Goal: Task Accomplishment & Management: Complete application form

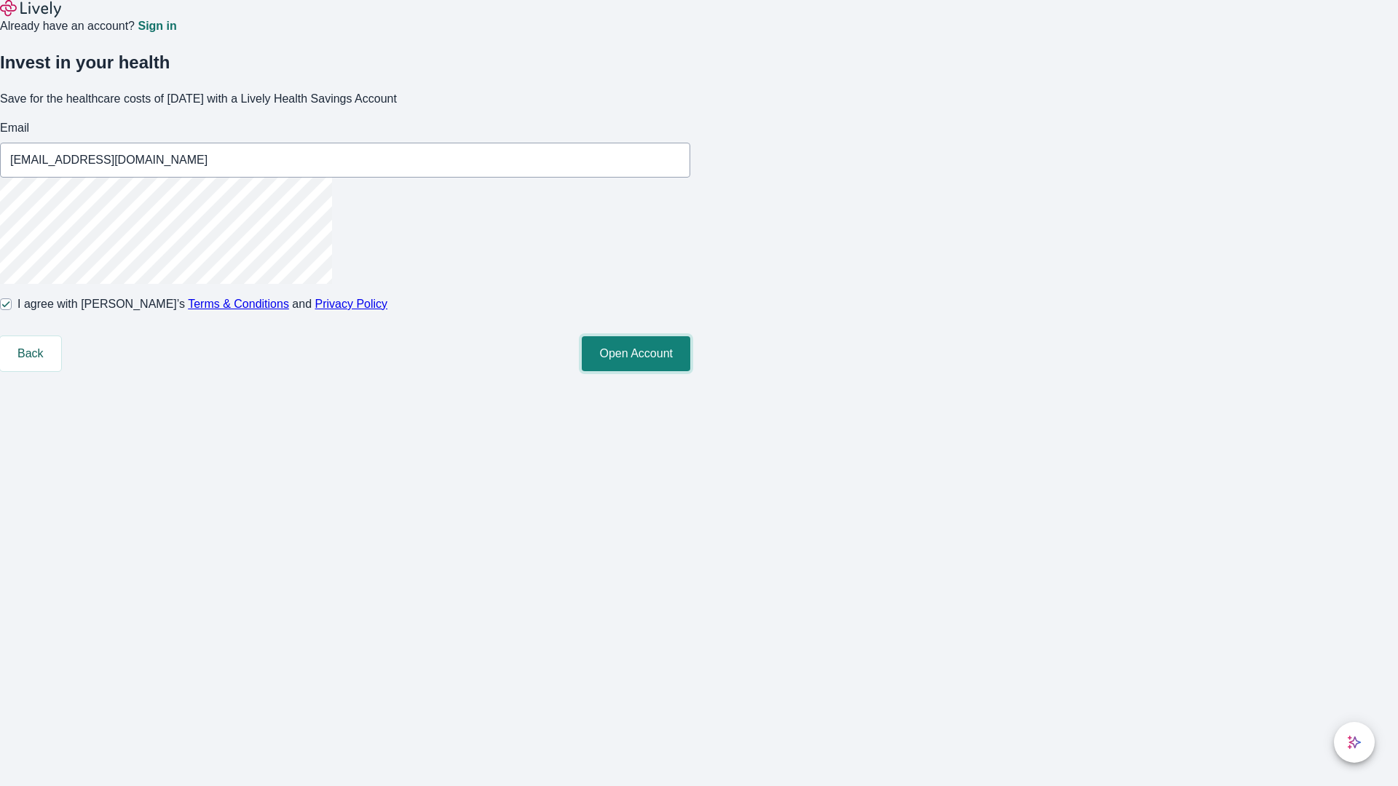
click at [690, 371] on button "Open Account" at bounding box center [636, 353] width 108 height 35
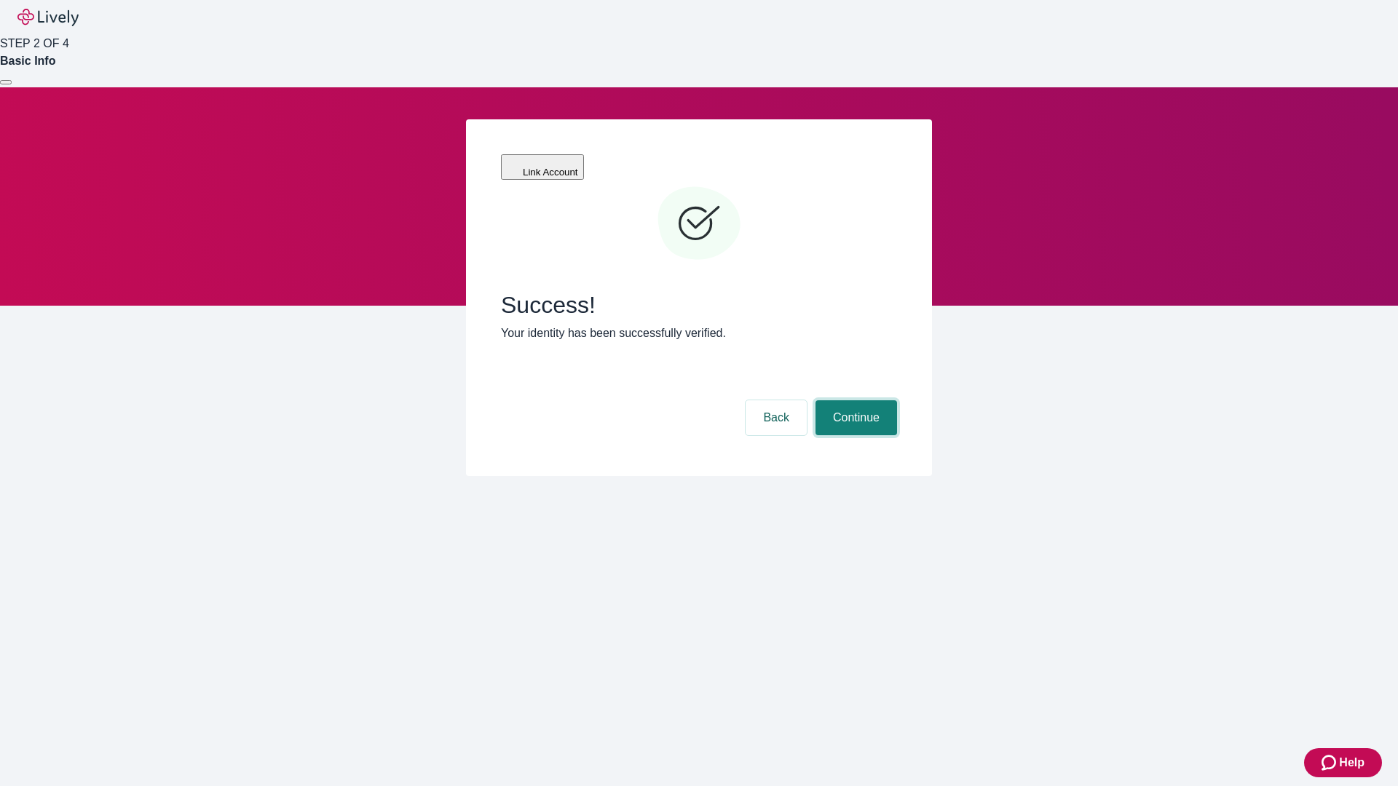
click at [854, 400] on button "Continue" at bounding box center [856, 417] width 82 height 35
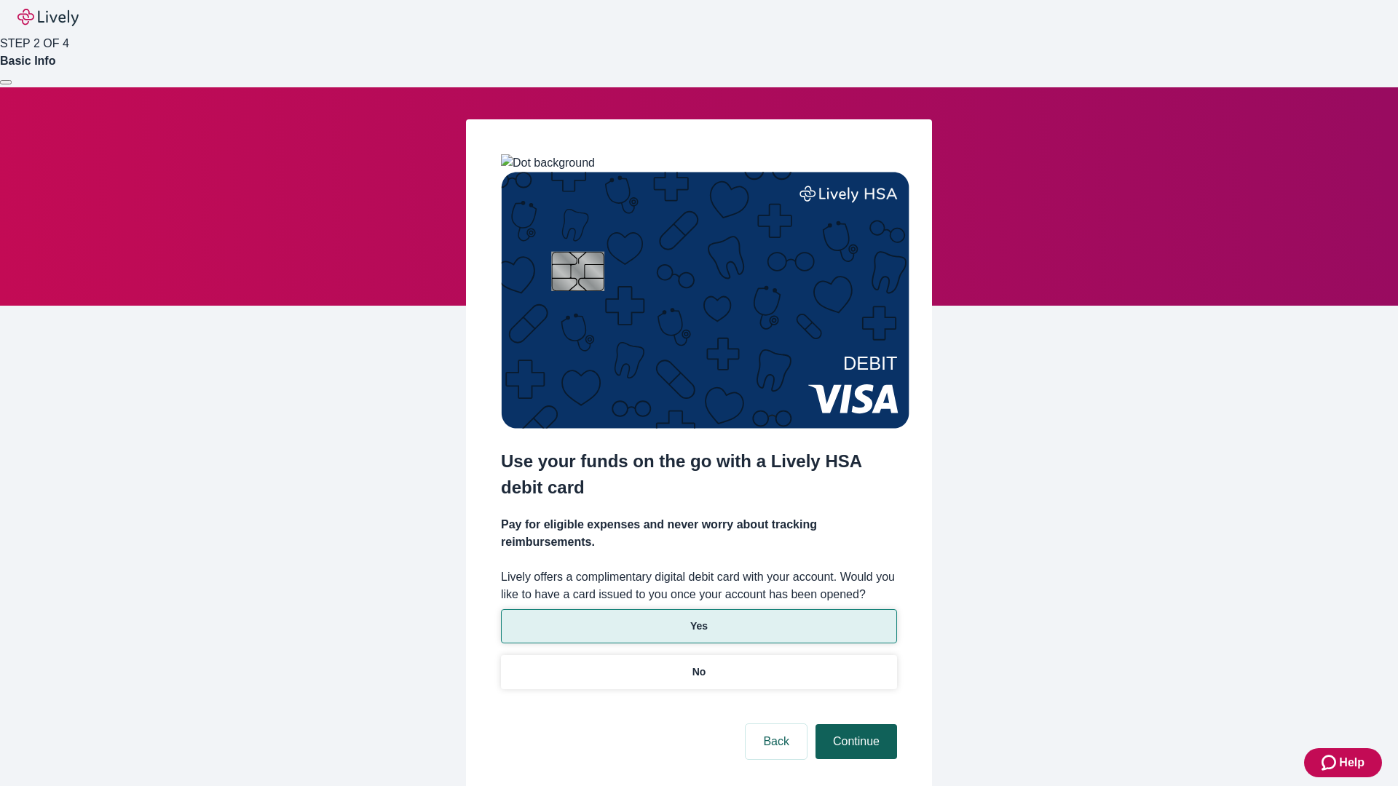
click at [698, 619] on p "Yes" at bounding box center [698, 626] width 17 height 15
click at [854, 724] on button "Continue" at bounding box center [856, 741] width 82 height 35
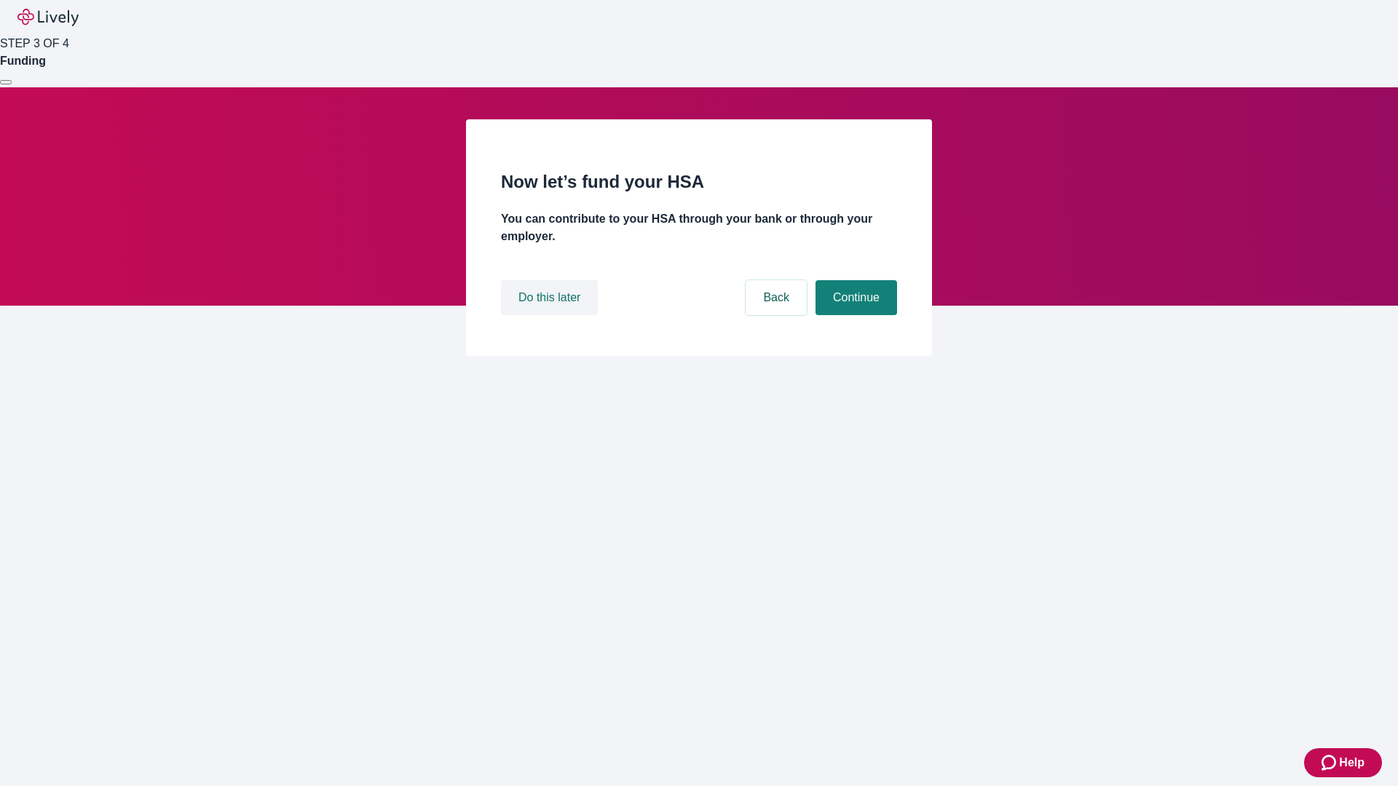
click at [551, 315] on button "Do this later" at bounding box center [549, 297] width 97 height 35
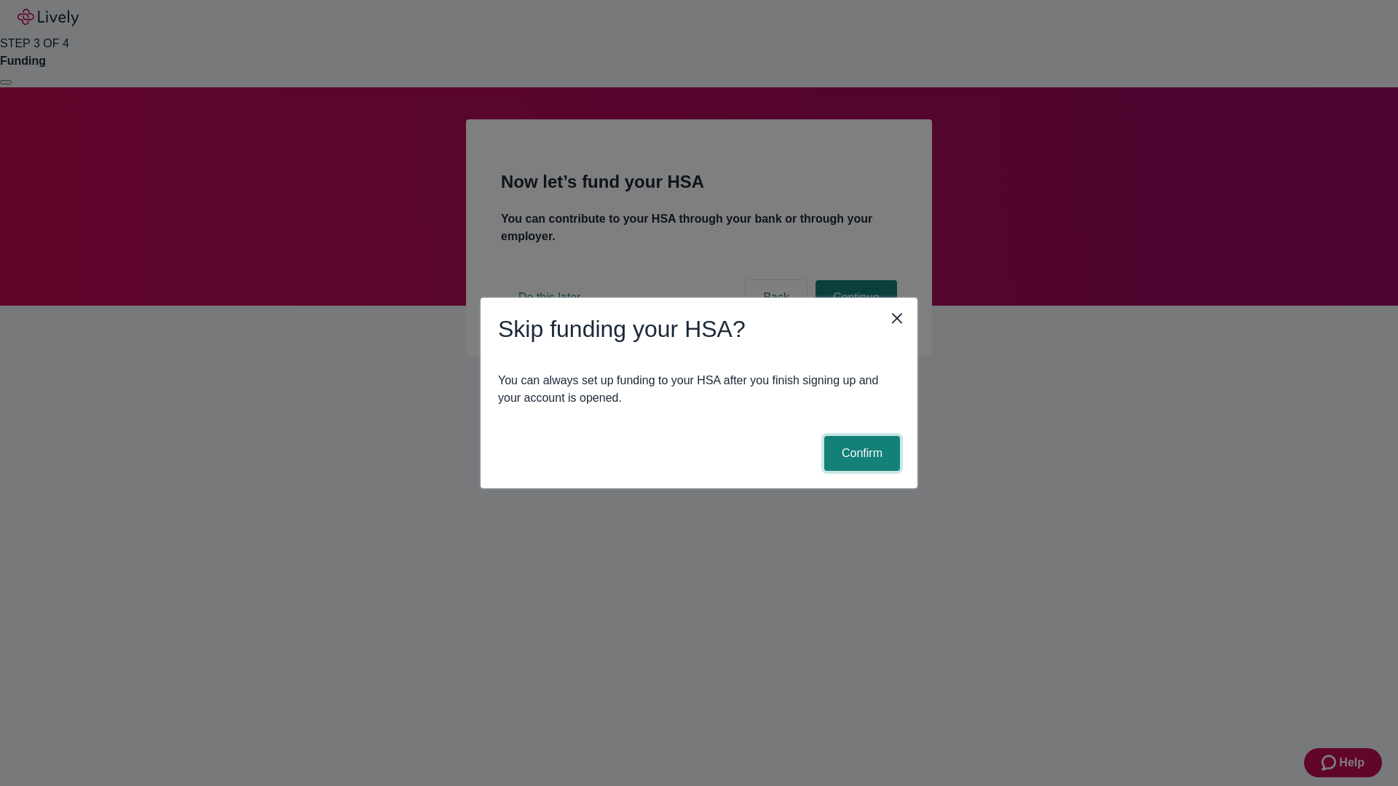
click at [860, 454] on button "Confirm" at bounding box center [862, 453] width 76 height 35
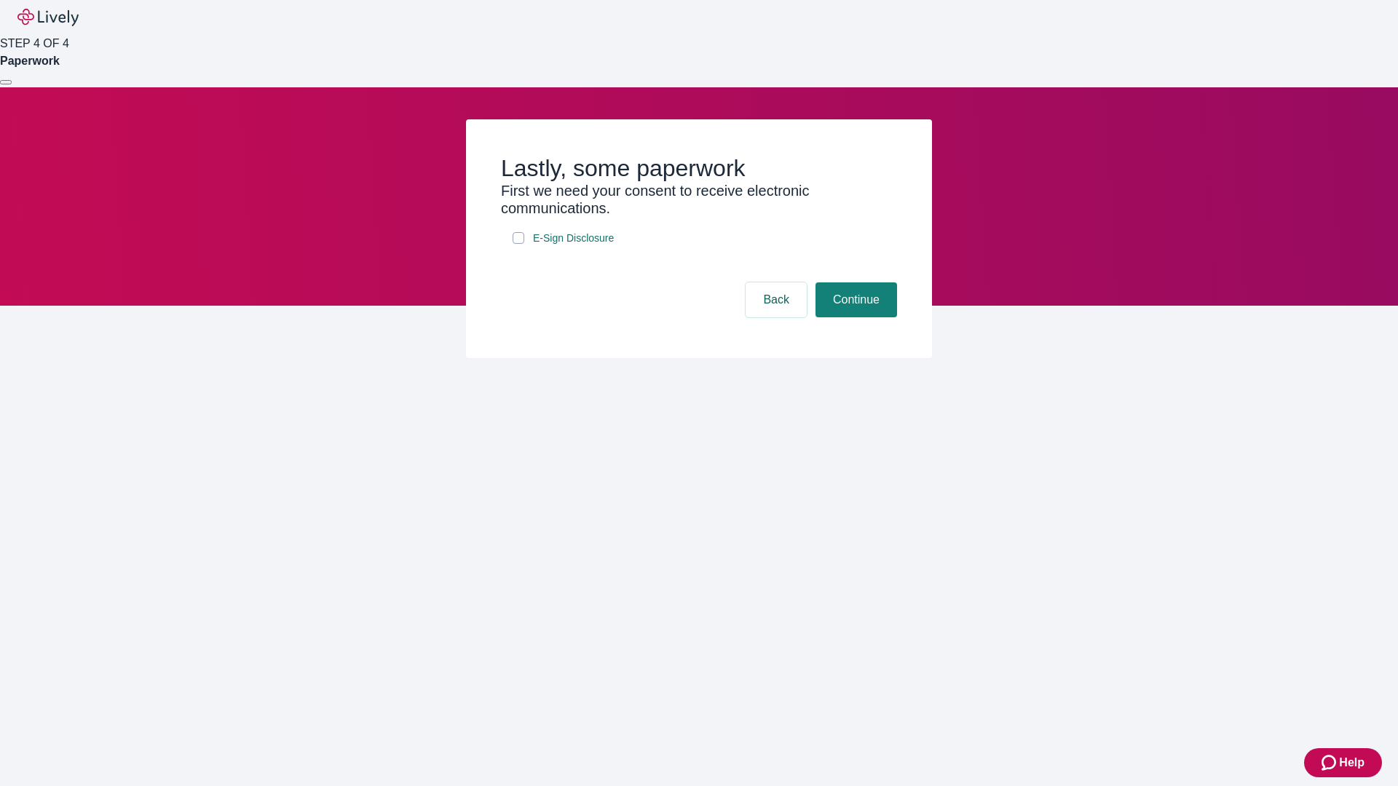
click at [518, 244] on input "E-Sign Disclosure" at bounding box center [519, 238] width 12 height 12
checkbox input "true"
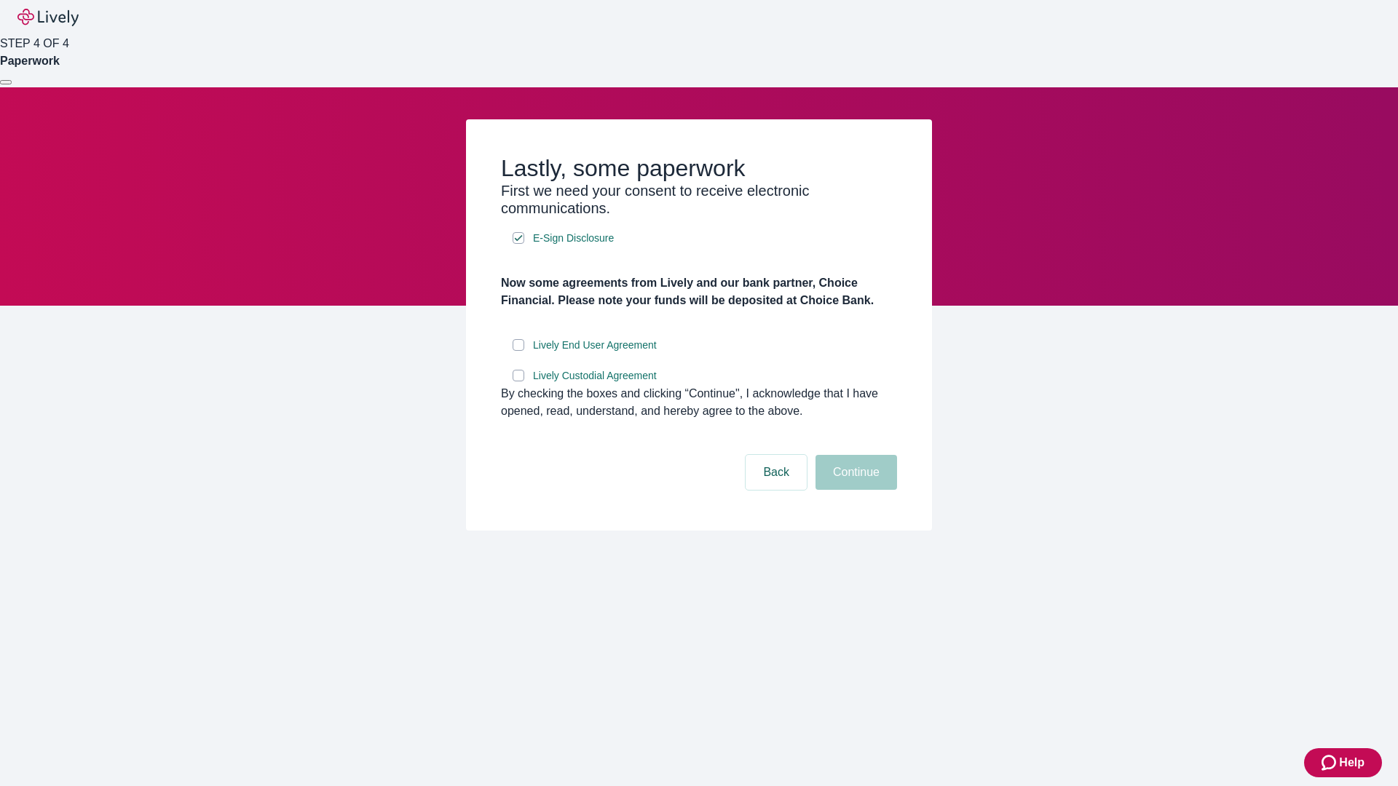
click at [518, 351] on input "Lively End User Agreement" at bounding box center [519, 345] width 12 height 12
checkbox input "true"
click at [518, 381] on input "Lively Custodial Agreement" at bounding box center [519, 376] width 12 height 12
checkbox input "true"
click at [854, 490] on button "Continue" at bounding box center [856, 472] width 82 height 35
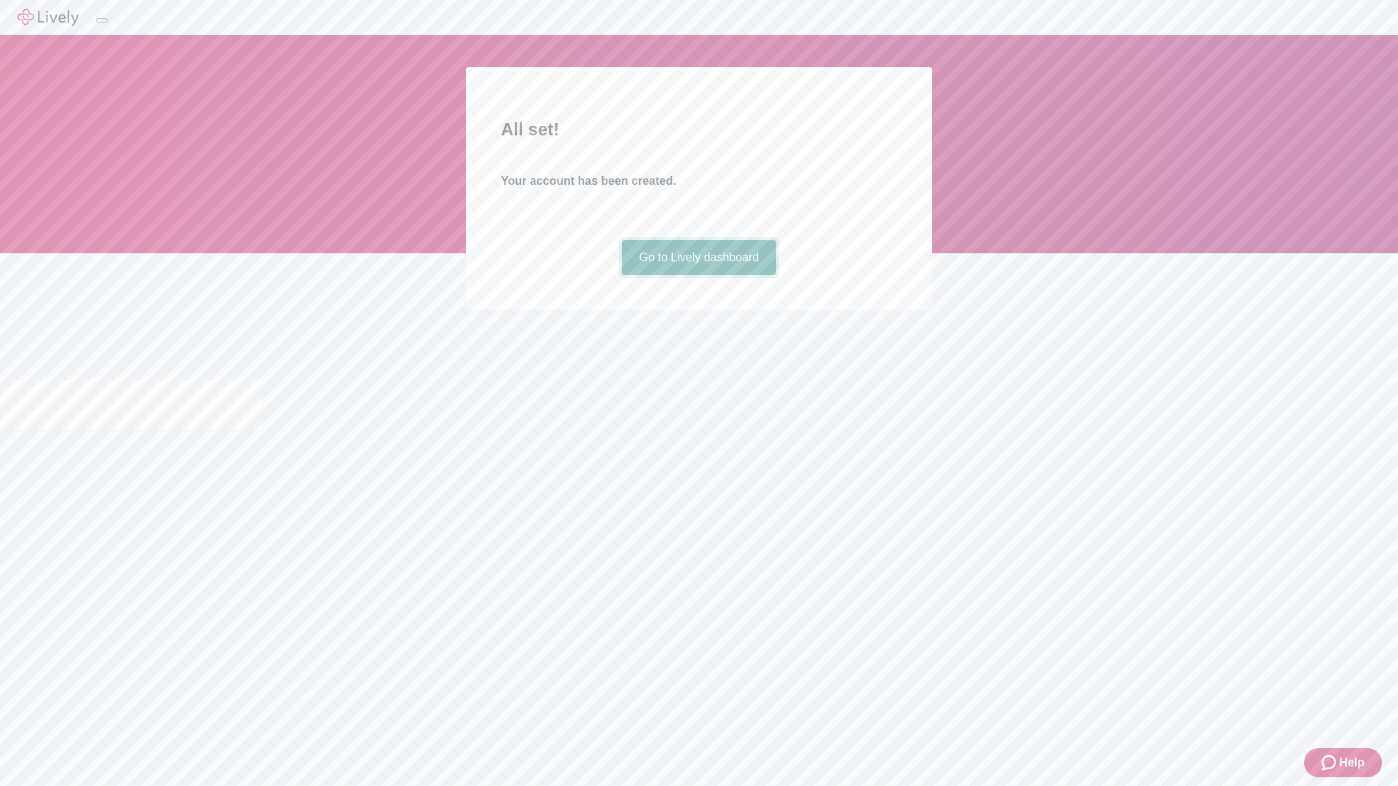
click at [698, 275] on link "Go to Lively dashboard" at bounding box center [699, 257] width 155 height 35
